Goal: Communication & Community: Answer question/provide support

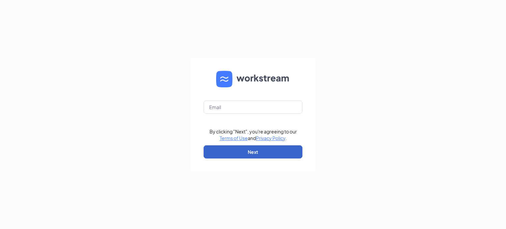
click at [236, 150] on button "Next" at bounding box center [253, 151] width 99 height 13
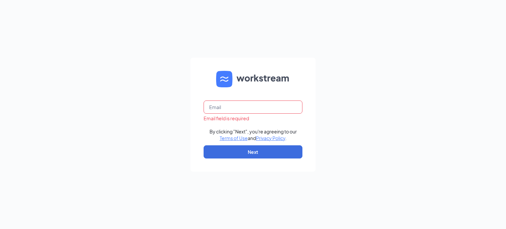
click at [236, 104] on input "text" at bounding box center [253, 106] width 99 height 13
type input "[EMAIL_ADDRESS][DOMAIN_NAME]"
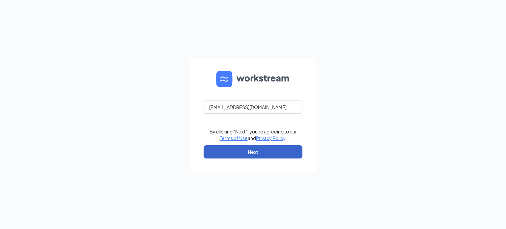
click at [246, 153] on button "Next" at bounding box center [253, 151] width 99 height 13
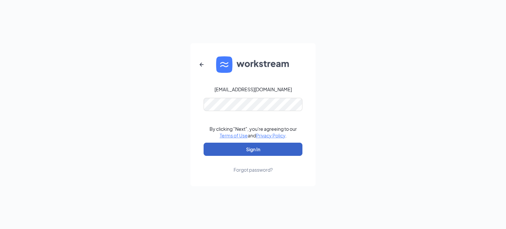
click at [243, 147] on button "Sign In" at bounding box center [253, 149] width 99 height 13
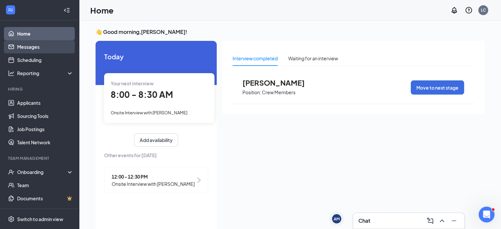
click at [42, 48] on link "Messages" at bounding box center [45, 46] width 56 height 13
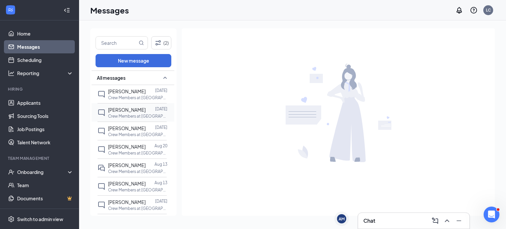
click at [135, 106] on div "Emma Grenier" at bounding box center [127, 109] width 38 height 7
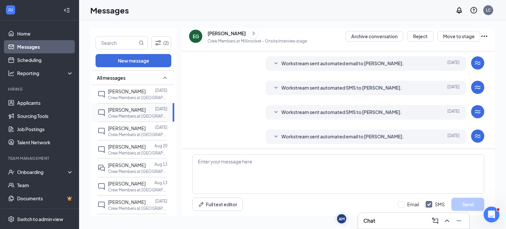
scroll to position [87, 0]
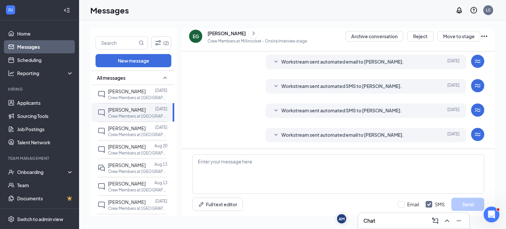
click at [217, 34] on div "Emma Grenier" at bounding box center [227, 33] width 38 height 7
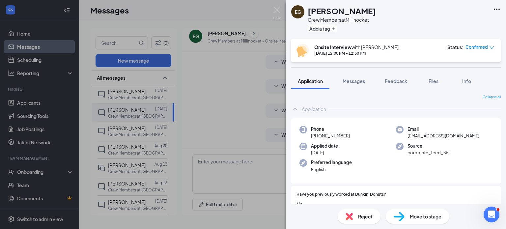
click at [344, 12] on h1 "Emma Grenier" at bounding box center [342, 10] width 68 height 11
click at [308, 80] on span "Application" at bounding box center [310, 81] width 25 height 6
click at [242, 71] on div "EG Emma Grenier Crew Members at Millinocket Add a tag Onsite Interview with Lor…" at bounding box center [253, 114] width 506 height 229
